Goal: Navigation & Orientation: Find specific page/section

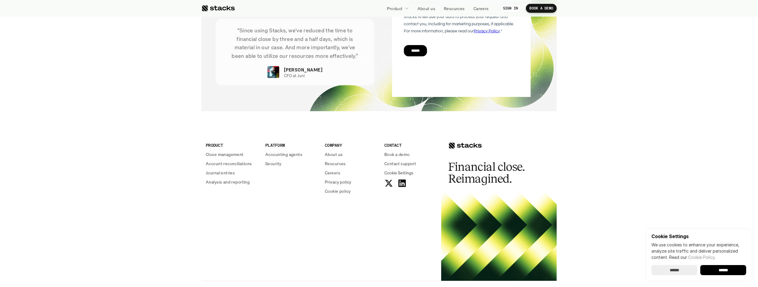
scroll to position [2109, 0]
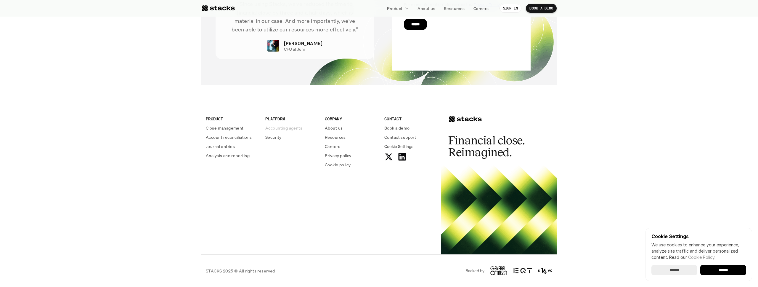
click at [287, 129] on p "Accounting agents" at bounding box center [283, 128] width 37 height 6
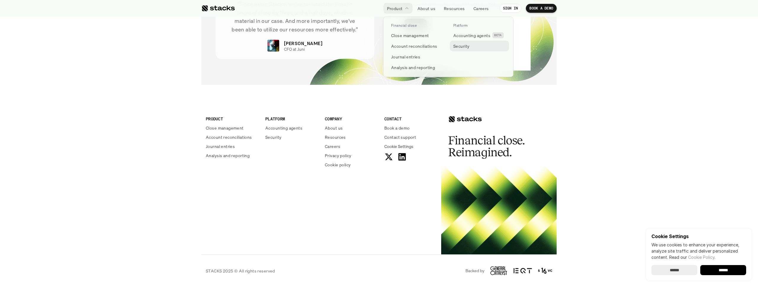
click at [463, 46] on p "Security" at bounding box center [462, 46] width 16 height 6
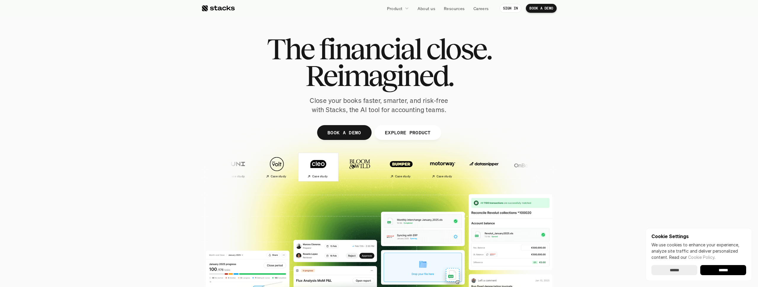
click at [301, 169] on img at bounding box center [318, 164] width 35 height 25
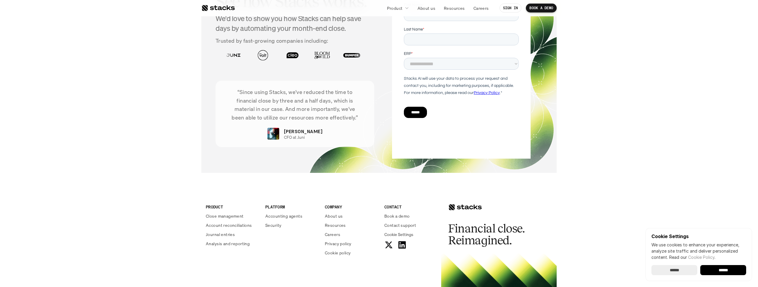
scroll to position [989, 0]
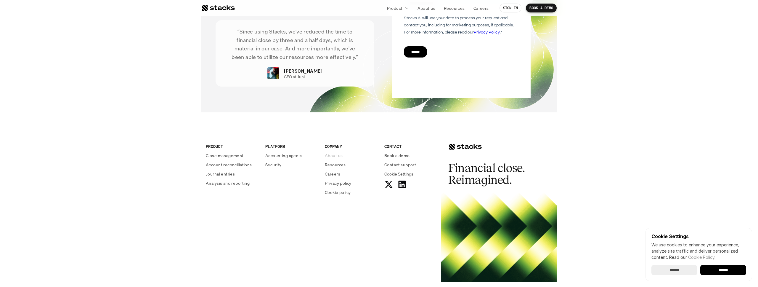
click at [334, 152] on p "About us" at bounding box center [334, 155] width 18 height 6
